Goal: Contribute content: Add original content to the website for others to see

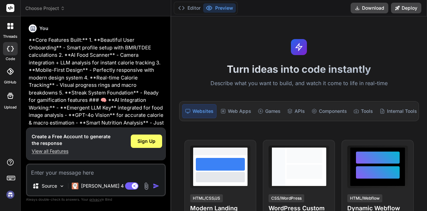
scroll to position [90, 0]
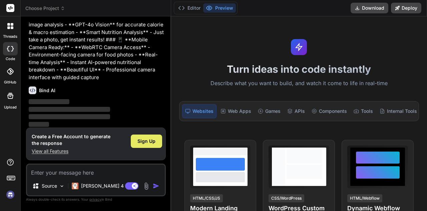
click at [147, 135] on div "Sign Up" at bounding box center [146, 140] width 31 height 13
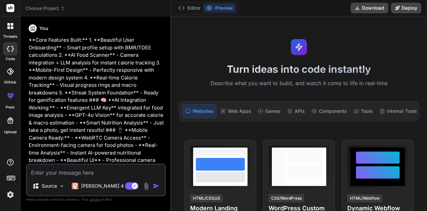
scroll to position [55, 0]
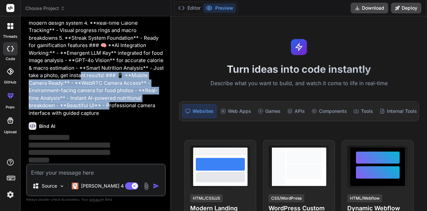
drag, startPoint x: 82, startPoint y: 75, endPoint x: 109, endPoint y: 106, distance: 41.2
click at [109, 106] on p "**Core Features Built:** 1. **Beautiful User Onboarding** - Smart profile setup…" at bounding box center [97, 49] width 136 height 135
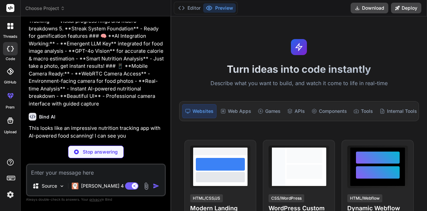
scroll to position [71, 0]
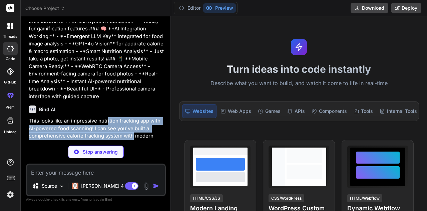
drag, startPoint x: 107, startPoint y: 115, endPoint x: 133, endPoint y: 137, distance: 34.4
click at [133, 137] on div "Bind AI This looks like an impressive nutrition tracking app with AI-powered fo…" at bounding box center [97, 148] width 136 height 96
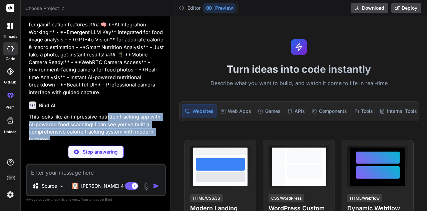
click at [133, 137] on p "This looks like an impressive nutrition tracking app with AI-powered food scann…" at bounding box center [97, 128] width 136 height 30
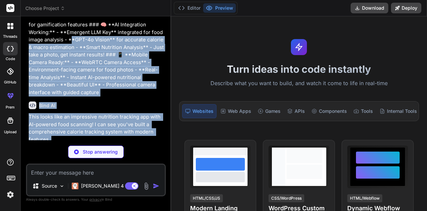
drag, startPoint x: 133, startPoint y: 137, endPoint x: 58, endPoint y: 39, distance: 123.9
click at [58, 39] on div "You **Core Features Built:** 1. **Beautiful User Onboarding** - Smart profile s…" at bounding box center [96, 81] width 138 height 118
click at [64, 97] on div "Bind AI This looks like an impressive nutrition tracking app with AI-powered fo…" at bounding box center [97, 203] width 136 height 214
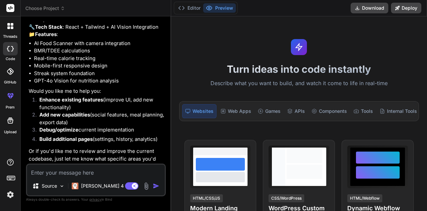
scroll to position [246, 0]
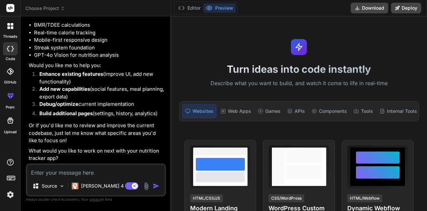
type textarea "x"
click at [59, 169] on textarea at bounding box center [96, 171] width 138 height 12
type textarea "y"
type textarea "x"
type textarea "ye"
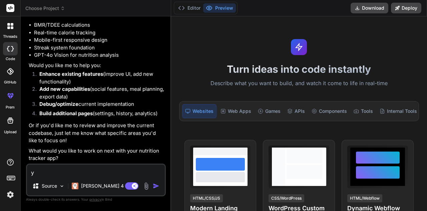
type textarea "x"
type textarea "yes"
type textarea "x"
type textarea "yes"
type textarea "x"
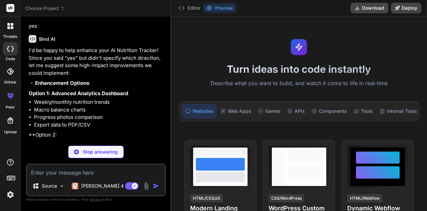
scroll to position [402, 0]
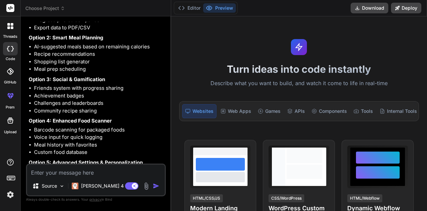
type textarea "x"
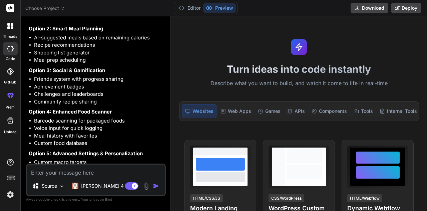
scroll to position [559, 0]
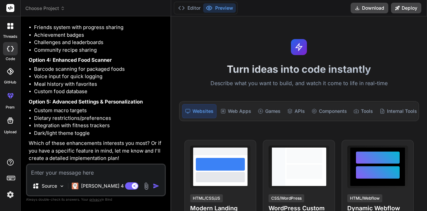
type textarea "i"
type textarea "x"
type textarea "i"
type textarea "x"
type textarea "i n"
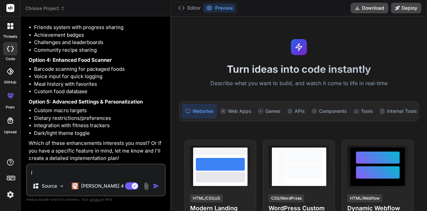
type textarea "x"
type textarea "i ne"
type textarea "x"
type textarea "i nee"
type textarea "x"
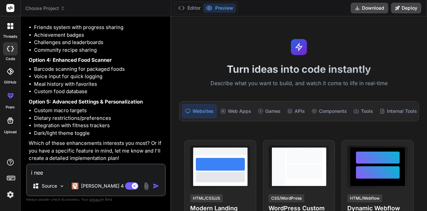
type textarea "i need"
type textarea "x"
type textarea "i need"
type textarea "x"
type textarea "i need a"
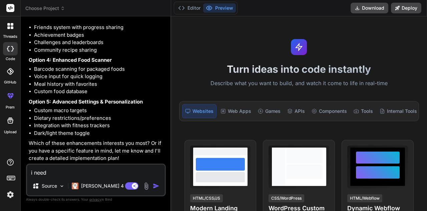
type textarea "x"
type textarea "i need al"
type textarea "x"
type textarea "i need all"
type textarea "x"
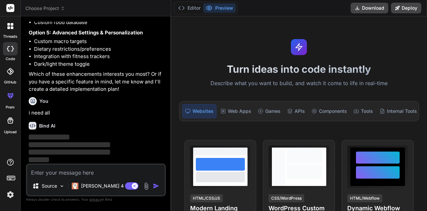
scroll to position [629, 0]
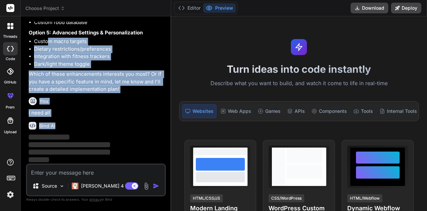
drag, startPoint x: 124, startPoint y: 120, endPoint x: 49, endPoint y: 41, distance: 108.8
click at [49, 41] on div "You **Core Features Built:** 1. **Beautiful User Onboarding** - Smart profile s…" at bounding box center [96, 93] width 138 height 142
click at [75, 85] on p "Which of these enhancements interests you most? Or if you have a specific featu…" at bounding box center [97, 81] width 136 height 23
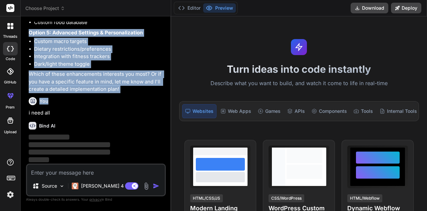
drag, startPoint x: 107, startPoint y: 100, endPoint x: 26, endPoint y: 27, distance: 108.9
click at [26, 27] on div "You **Core Features Built:** 1. **Beautiful User Onboarding** - Smart profile s…" at bounding box center [96, 116] width 140 height 189
click at [78, 100] on div "You" at bounding box center [97, 101] width 136 height 8
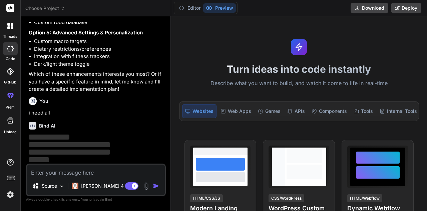
click at [78, 100] on div "You" at bounding box center [97, 101] width 136 height 8
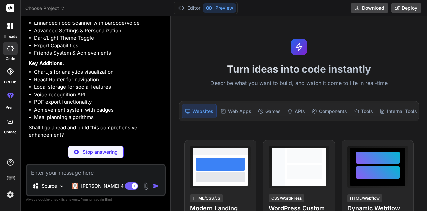
scroll to position [813, 0]
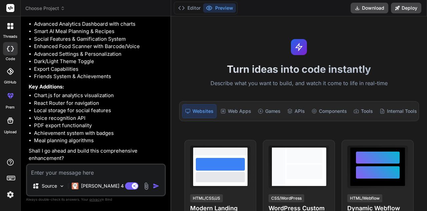
type textarea "x"
click at [73, 172] on textarea at bounding box center [96, 171] width 138 height 12
type textarea "y"
type textarea "x"
type textarea "ye"
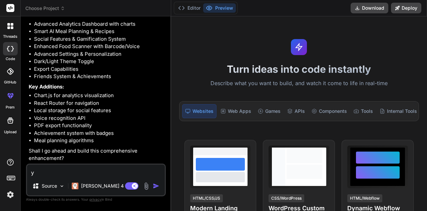
type textarea "x"
type textarea "yes"
type textarea "x"
type textarea "yes"
type textarea "x"
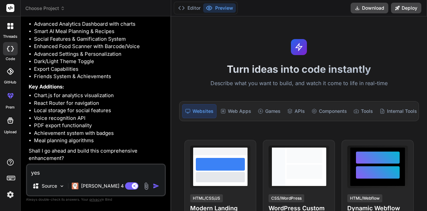
type textarea "yes p"
type textarea "x"
type textarea "yes pr"
type textarea "x"
type textarea "yes pro"
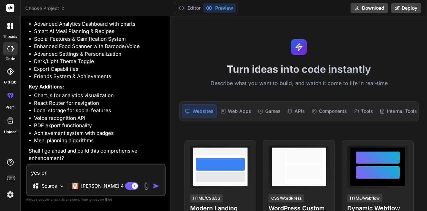
type textarea "x"
type textarea "yes proc"
type textarea "x"
type textarea "yes proce"
type textarea "x"
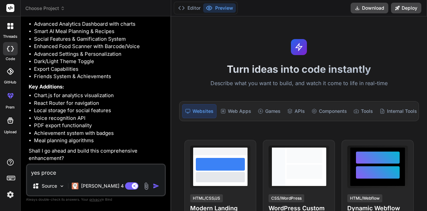
type textarea "yes procee"
type textarea "x"
type textarea "yes proceed"
type textarea "x"
type textarea "\"
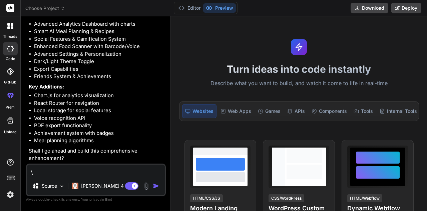
type textarea "x"
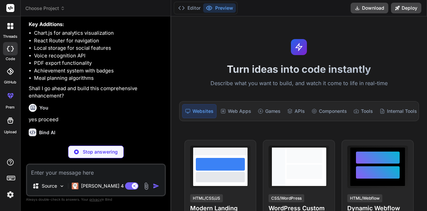
scroll to position [883, 0]
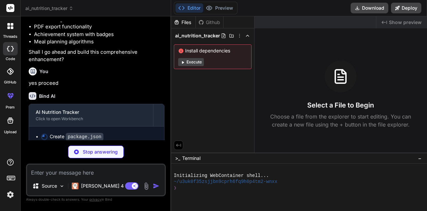
click at [202, 62] on button "Execute" at bounding box center [191, 62] width 26 height 8
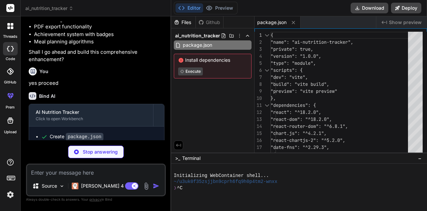
scroll to position [3, 0]
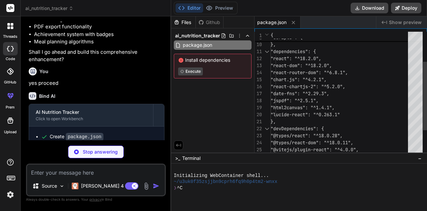
type textarea "x"
type textarea "</html>"
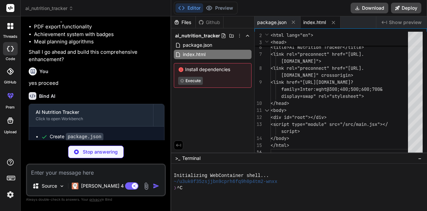
type textarea "x"
type textarea "<App /> </BrowserRouter> </React.StrictMode>, )"
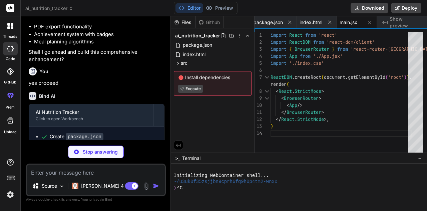
scroll to position [948, 0]
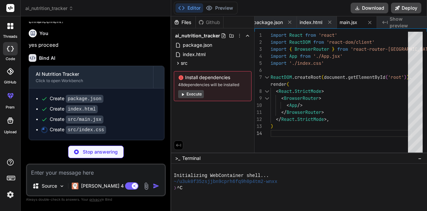
type textarea "x"
type textarea ".scrollbar-hide { -ms-overflow-style: none; scrollbar-width: none; } .scrollbar…"
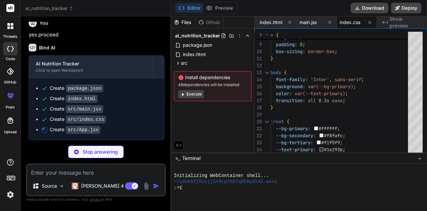
type textarea "x"
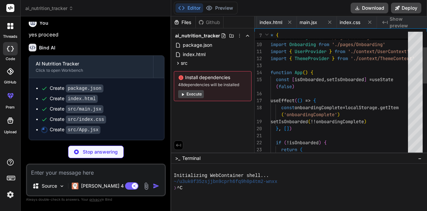
scroll to position [0, 84]
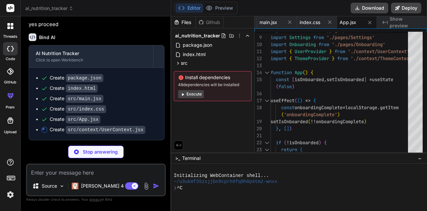
type textarea "x"
type textarea "addFriend, meals, resetDaily }}> {children} </UserContext.Provider> ) }"
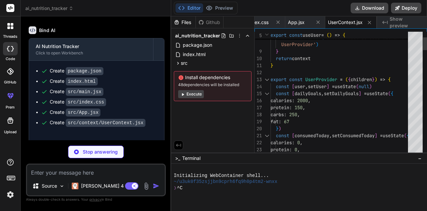
scroll to position [978, 0]
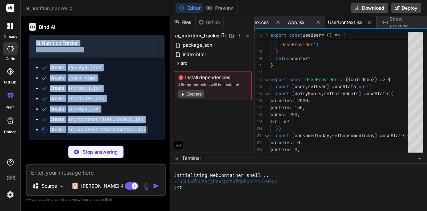
drag, startPoint x: 149, startPoint y: 136, endPoint x: 32, endPoint y: 37, distance: 152.7
click at [32, 37] on div "Bind AI AI Nutrition Tracker Click to open Workbench Create package.json Create…" at bounding box center [97, 79] width 136 height 122
type textarea "x"
type textarea "}"
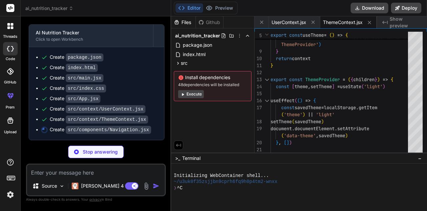
click at [125, 20] on div "Bind AI" at bounding box center [97, 17] width 136 height 8
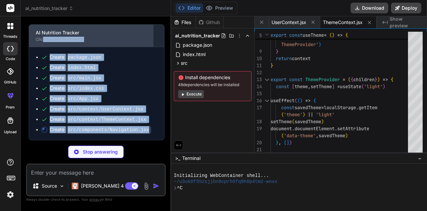
drag, startPoint x: 144, startPoint y: 136, endPoint x: 43, endPoint y: 44, distance: 136.8
click at [43, 44] on div "AI Nutrition Tracker Click to open Workbench Create package.json Create index.h…" at bounding box center [97, 82] width 136 height 116
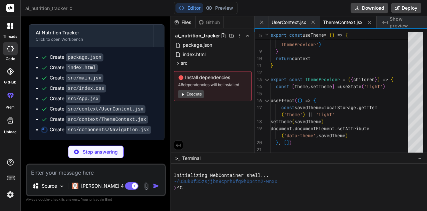
click at [102, 19] on div "Bind AI Web Search Created with Pixso. Code Generator You **Core Features Built…" at bounding box center [96, 113] width 150 height 194
type textarea "x"
type textarea ") } export default Navigation"
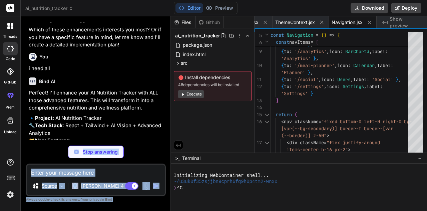
scroll to position [998, 0]
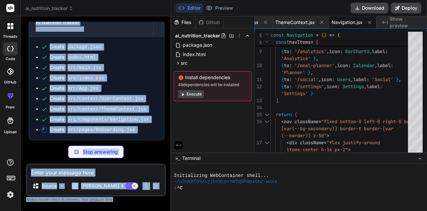
drag, startPoint x: 102, startPoint y: 19, endPoint x: 134, endPoint y: 210, distance: 194.0
click at [134, 210] on div "Bind AI Web Search Created with Pixso. Code Generator You **Core Features Built…" at bounding box center [96, 113] width 150 height 194
click at [140, 157] on div "Stop answering" at bounding box center [96, 151] width 140 height 13
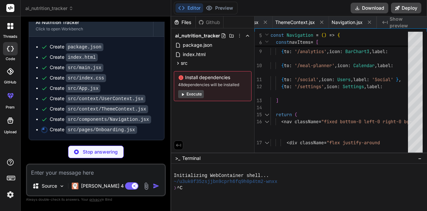
type textarea "x"
type textarea ") } export default Onboarding"
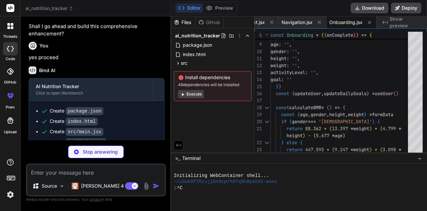
scroll to position [1008, 0]
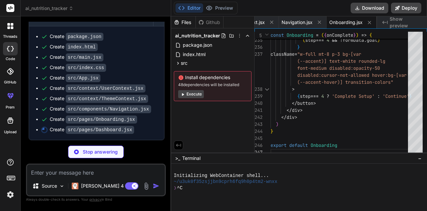
type textarea "x"
type textarea "</div> ) } export default Dashboard"
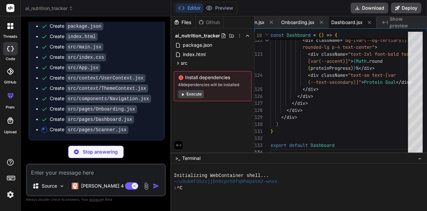
click at [195, 95] on button "Execute" at bounding box center [191, 94] width 26 height 8
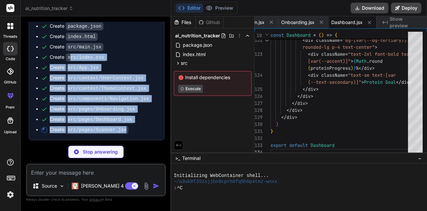
drag, startPoint x: 137, startPoint y: 131, endPoint x: 69, endPoint y: 63, distance: 96.5
click at [69, 63] on ul "Create package.json Create index.html Create src/main.jsx Create src/index.css …" at bounding box center [97, 78] width 122 height 110
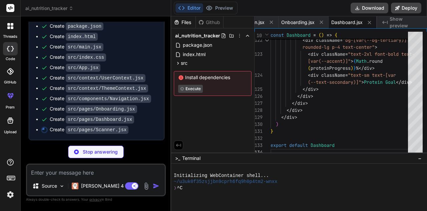
click at [139, 149] on div "Stop answering" at bounding box center [96, 151] width 140 height 13
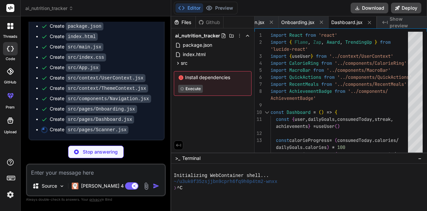
type textarea "x"
type textarea "</div> ) } export default Scanner"
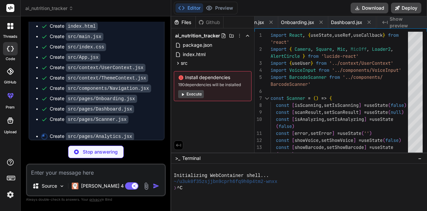
scroll to position [0, 380]
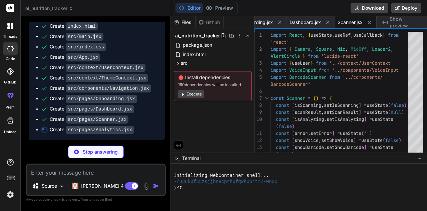
type textarea "x"
type textarea ")} </div> ) } export default Analytics"
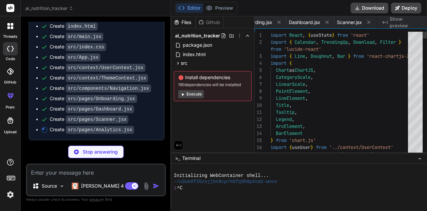
scroll to position [0, 424]
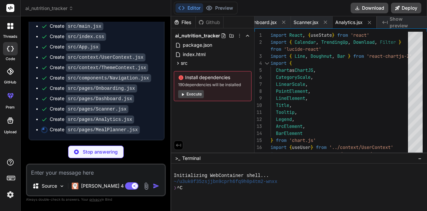
click at [200, 95] on button "Execute" at bounding box center [191, 94] width 26 height 8
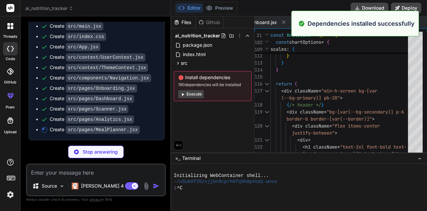
click at [190, 97] on button "Execute" at bounding box center [191, 94] width 26 height 8
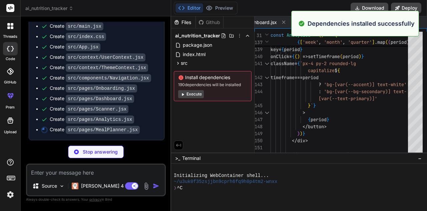
click at [188, 96] on button "Execute" at bounding box center [191, 94] width 26 height 8
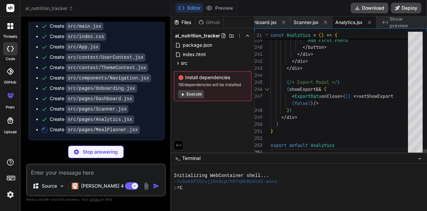
type textarea "x"
type textarea "export default MealPlanner"
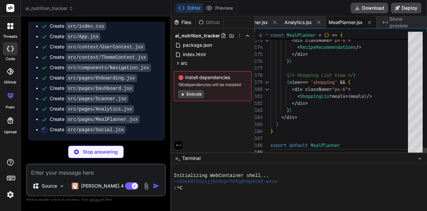
type textarea "x"
type textarea "</div> ) } export default Social"
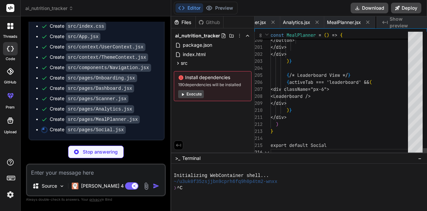
scroll to position [0, 516]
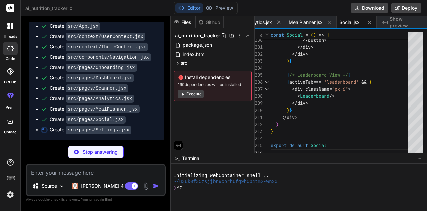
click at [194, 3] on button "Editor" at bounding box center [190, 7] width 28 height 9
click at [191, 10] on button "Editor" at bounding box center [190, 7] width 28 height 9
type textarea "x"
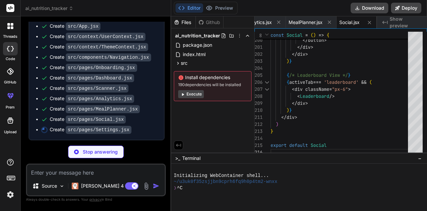
type textarea "export default Settings"
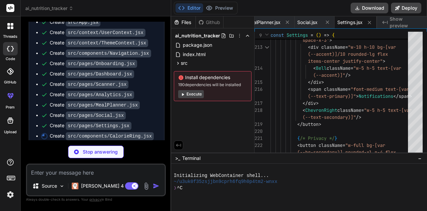
scroll to position [1069, 0]
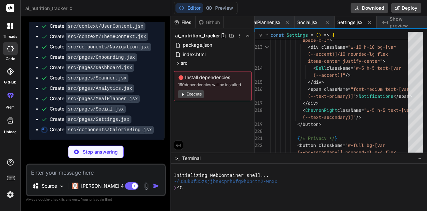
type textarea "x"
type textarea "<div className="text-xs opacity-60">calories</div> </div> </div> ) } export def…"
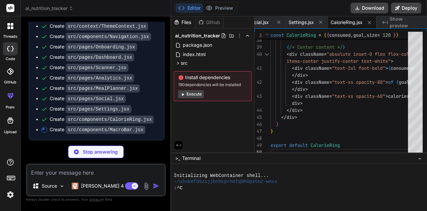
type textarea "x"
type textarea "(--text-secondary)] mt-1"> {Math.round(percentage)}% of daily goal </div> </div…"
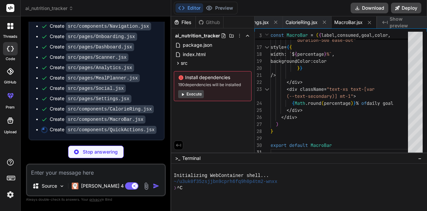
type textarea "x"
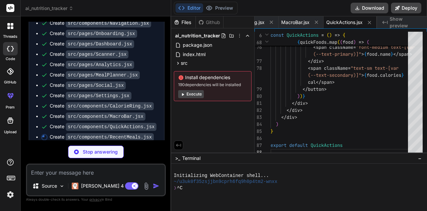
type textarea "x"
type textarea "))} </div> </div> ) } export default RecentMeals"
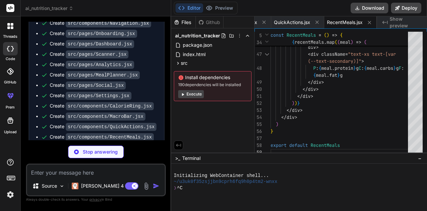
type textarea "x"
type textarea "</div> ) } export default AchievementBadge"
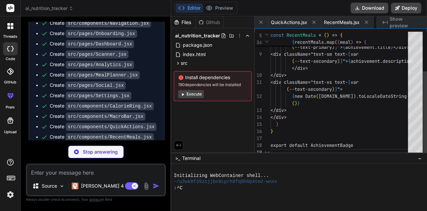
scroll to position [0, 825]
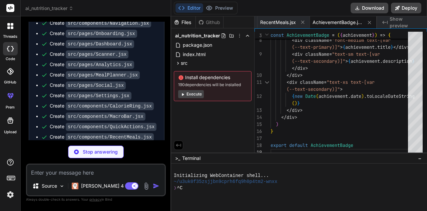
type textarea "x"
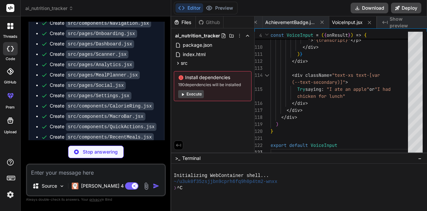
scroll to position [1135, 0]
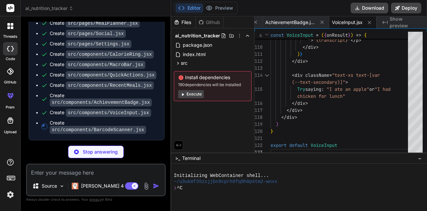
click at [189, 93] on button "Execute" at bounding box center [191, 94] width 26 height 8
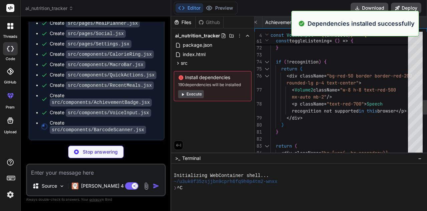
type textarea "x"
type textarea "</div> </div> </div> ) } export default BarcodeScanner"
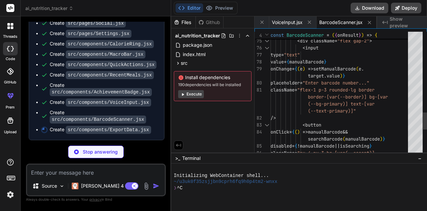
type textarea "x"
type textarea "export default ExportData"
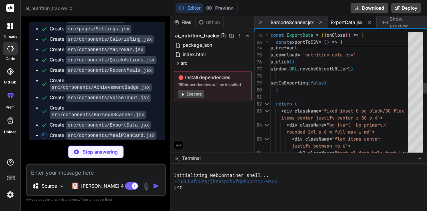
type textarea "x"
type textarea "<div className="text-xs text-[var(--text-secondary)]">Fat</div> </div> </div> <…"
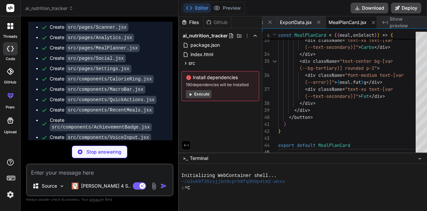
scroll to position [1172, 0]
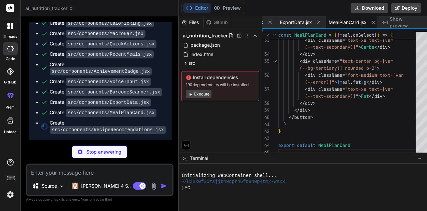
type textarea "x"
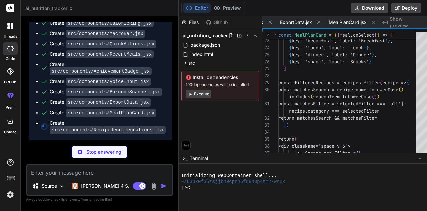
scroll to position [0, 1104]
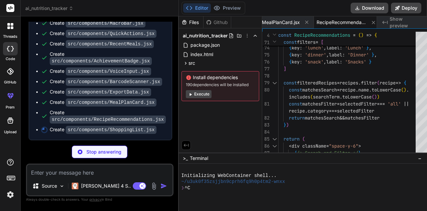
type textarea "x"
type textarea "</div> </div> ) } export default ShoppingList"
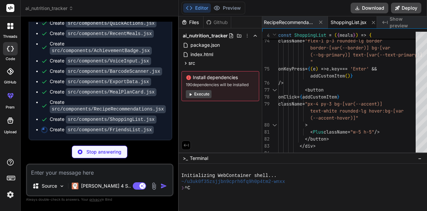
scroll to position [1192, 0]
type textarea "x"
type textarea "(--accent)] text-white rounded-lg"> Share Invite Link </button> </div> </div> )…"
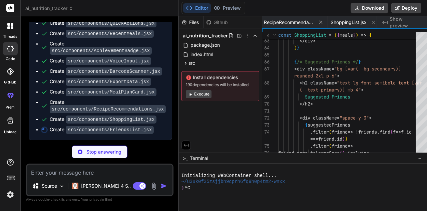
scroll to position [0, 1205]
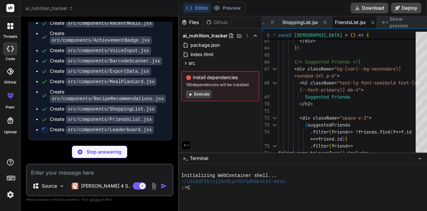
type textarea "x"
type textarea "<div>• Achievement unlock: +20 points</div> </div> </div> </div> ) } export def…"
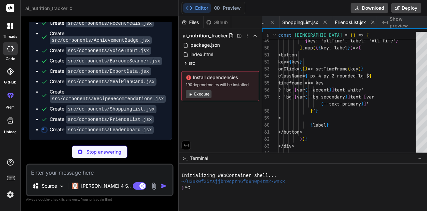
scroll to position [0, 1257]
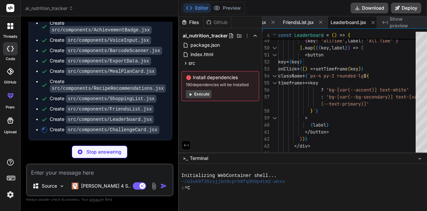
type textarea "x"
type textarea "> {progressPercentage === 100 ? 'Challenge Completed! 🎉' : 'Continue Challenge'…"
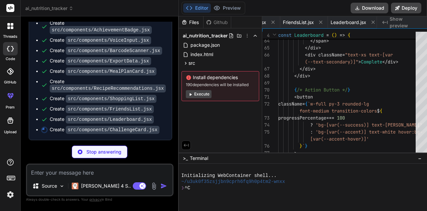
scroll to position [0, 1314]
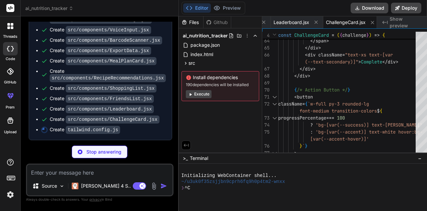
type textarea "x"
type textarea "}, }, }, plugins: [], }"
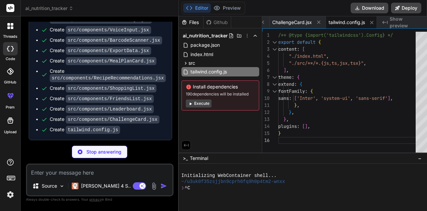
type textarea "x"
type textarea "export default { plugins: { tailwindcss: {}, autoprefixer: {}, }, }"
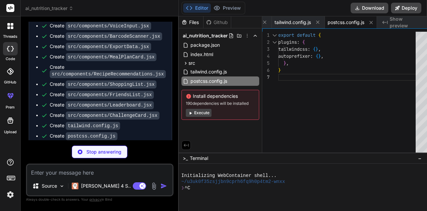
type textarea "x"
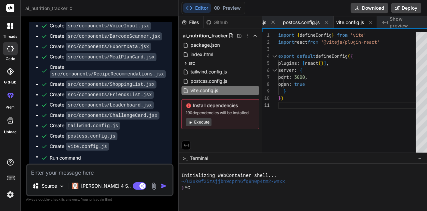
type textarea "x"
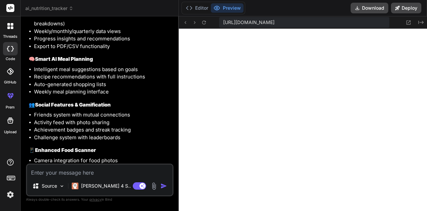
scroll to position [1612, 0]
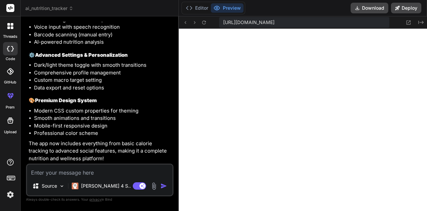
click at [109, 171] on textarea at bounding box center [99, 171] width 145 height 12
click at [100, 171] on textarea at bounding box center [99, 171] width 145 height 12
paste textarea "Loremip-Dolor Sitamet Consecteturadip → elitse doei’t incidid utla (etdol, magn…"
type textarea "Loremip-Dolor Sitamet Consecteturadip → elitse doei’t incidid utla (etdol, magn…"
type textarea "x"
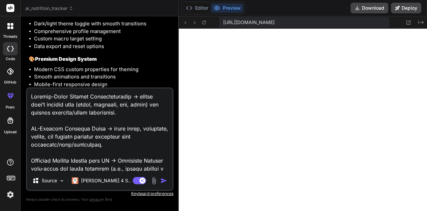
scroll to position [265, 0]
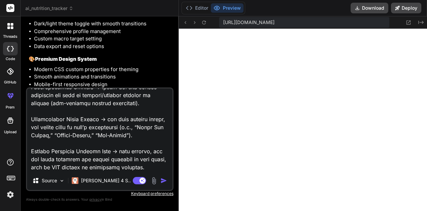
type textarea "Loremip-Dolor Sitamet Consecteturadip → elitse doei’t incidid utla (etdol, magn…"
click at [161, 181] on img "button" at bounding box center [164, 180] width 7 height 7
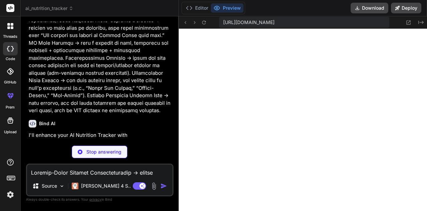
scroll to position [1876, 0]
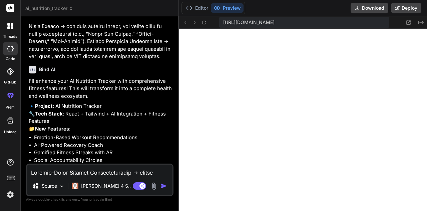
type textarea "x"
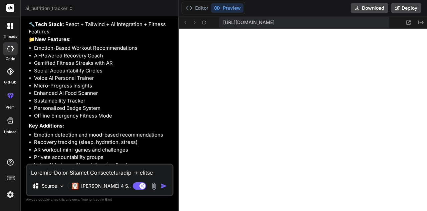
scroll to position [1966, 0]
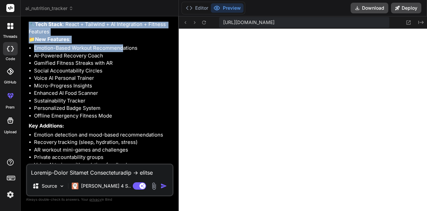
drag, startPoint x: 123, startPoint y: 116, endPoint x: 50, endPoint y: 70, distance: 85.8
click at [50, 70] on div "I'll enhance your AI Nutrition Tracker with comprehensive fitness features! Thi…" at bounding box center [100, 106] width 143 height 236
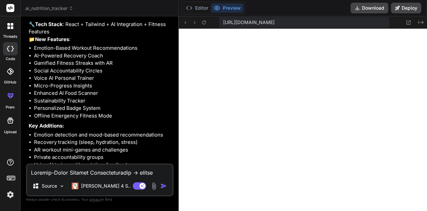
click at [92, 67] on li "Gamified Fitness Streaks with AR" at bounding box center [103, 63] width 138 height 8
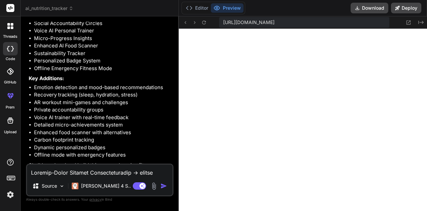
scroll to position [2098, 0]
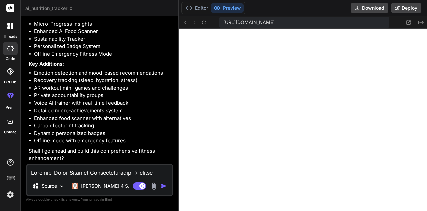
click at [83, 174] on textarea at bounding box center [99, 171] width 145 height 12
type textarea "i"
type textarea "x"
type textarea "t"
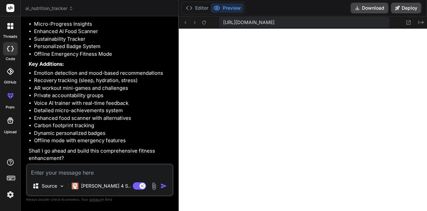
type textarea "x"
type textarea "ty"
type textarea "x"
type textarea "t"
type textarea "x"
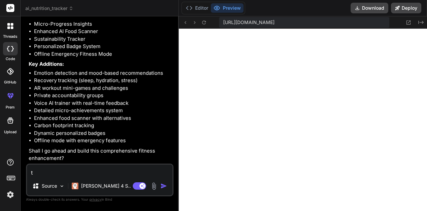
type textarea "ty"
type textarea "x"
type textarea "tye"
type textarea "x"
type textarea "ty"
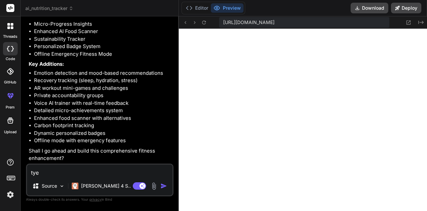
type textarea "x"
type textarea "t"
type textarea "x"
type textarea "y"
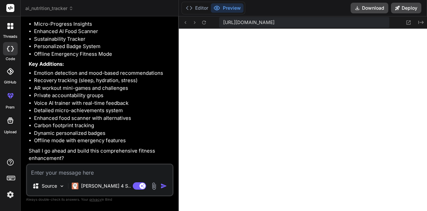
type textarea "x"
type textarea "ye"
type textarea "x"
type textarea "yes"
type textarea "x"
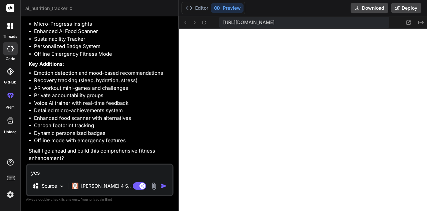
type textarea "yes"
type textarea "x"
type textarea "yes i"
type textarea "x"
type textarea "yes in"
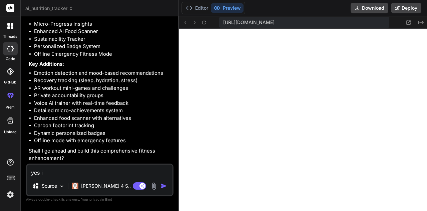
type textarea "x"
type textarea "yes int"
type textarea "x"
type textarea "yes inte"
type textarea "x"
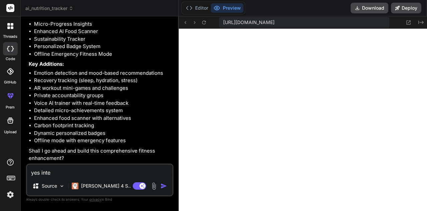
type textarea "yes integ"
type textarea "x"
type textarea "yes integr"
type textarea "x"
type textarea "yes integra"
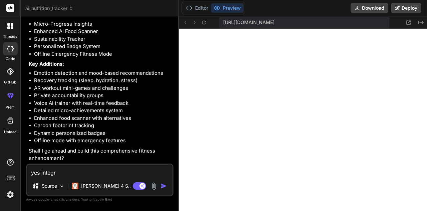
type textarea "x"
type textarea "yes integrat"
type textarea "x"
type textarea "yes integrate"
type textarea "x"
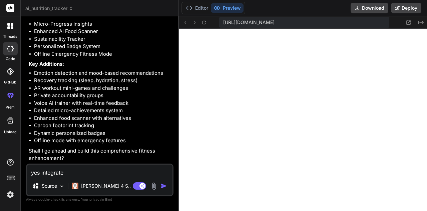
type textarea "yes integrate"
type textarea "x"
type textarea "yes integrate u"
type textarea "x"
type textarea "yes integrate"
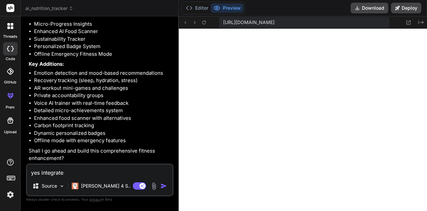
type textarea "x"
type textarea "yes integrate i"
type textarea "x"
type textarea "yes integrate it"
type textarea "x"
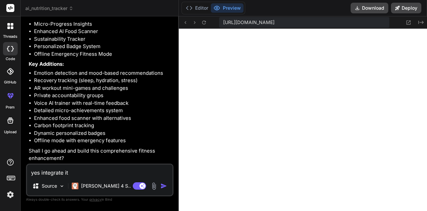
type textarea "yes integrate it"
type textarea "x"
type textarea "yes integrate it a"
type textarea "x"
type textarea "yes integrate it al"
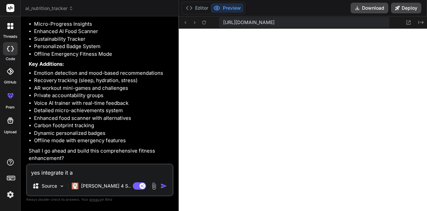
type textarea "x"
type textarea "yes integrate it alo"
type textarea "x"
type textarea "yes integrate it alon"
type textarea "x"
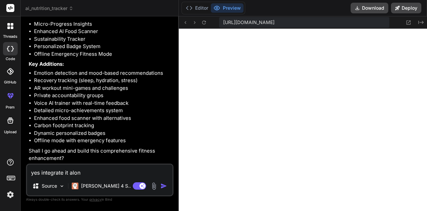
type textarea "yes integrate it along"
type textarea "x"
type textarea "yes integrate it along"
type textarea "x"
type textarea "yes integrate it along w"
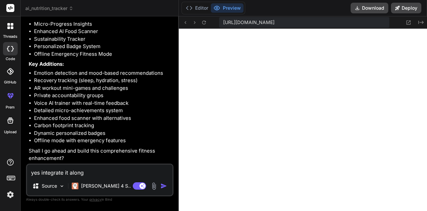
type textarea "x"
type textarea "yes integrate it along wi"
type textarea "x"
type textarea "yes integrate it along wit"
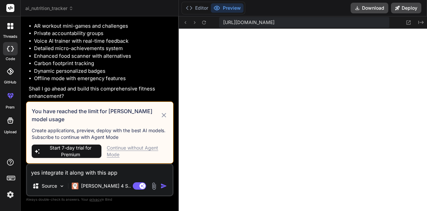
click at [162, 115] on icon at bounding box center [164, 115] width 4 height 4
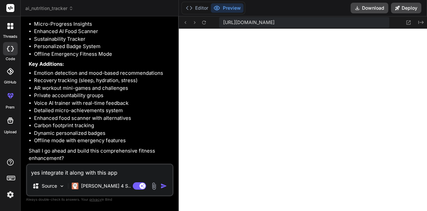
drag, startPoint x: 130, startPoint y: 172, endPoint x: 21, endPoint y: 166, distance: 108.9
click at [21, 166] on div "Bind AI Web Search Created with Pixso. Code Generator You **Core Features Built…" at bounding box center [100, 113] width 158 height 194
click at [360, 8] on icon at bounding box center [357, 7] width 5 height 5
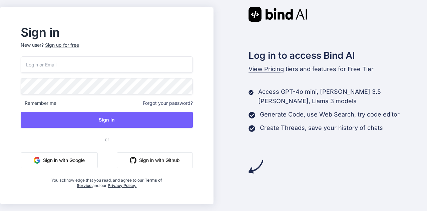
click at [79, 160] on button "Sign in with Google" at bounding box center [59, 160] width 77 height 16
